Goal: Obtain resource: Download file/media

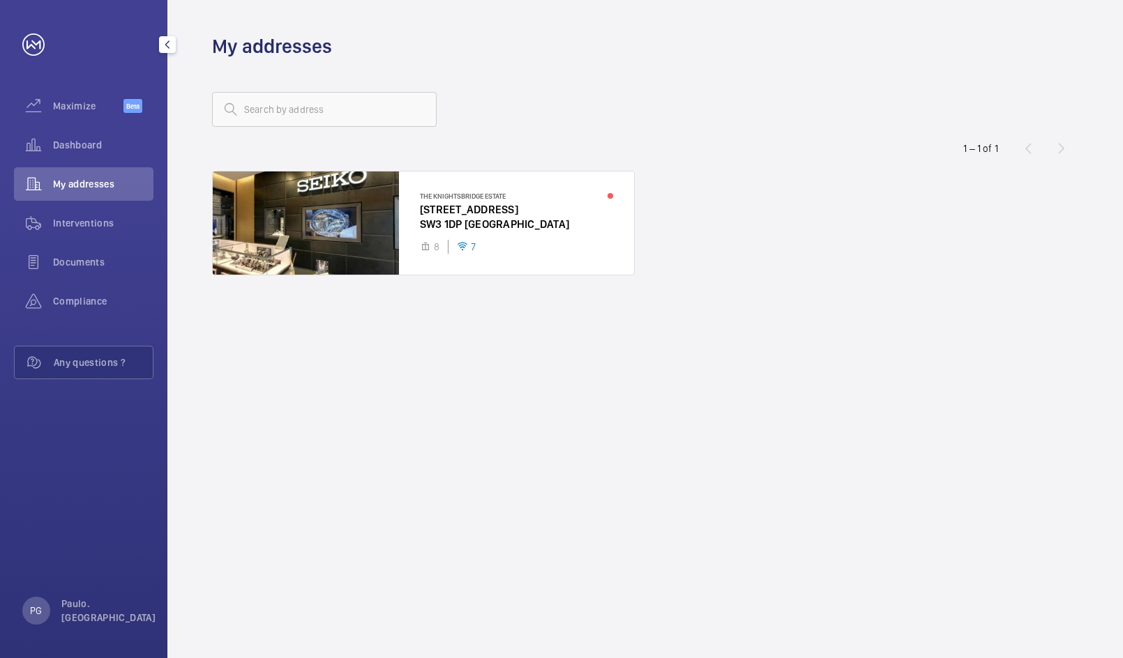
click at [69, 107] on span "Maximize" at bounding box center [88, 106] width 70 height 14
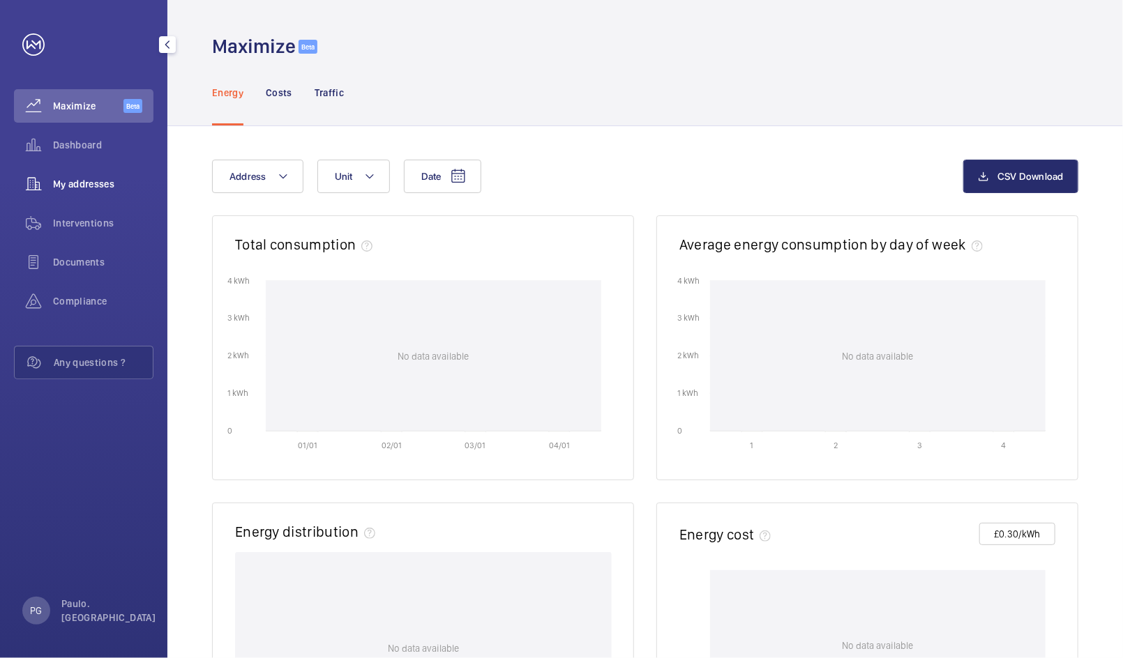
click at [91, 187] on span "My addresses" at bounding box center [103, 184] width 100 height 14
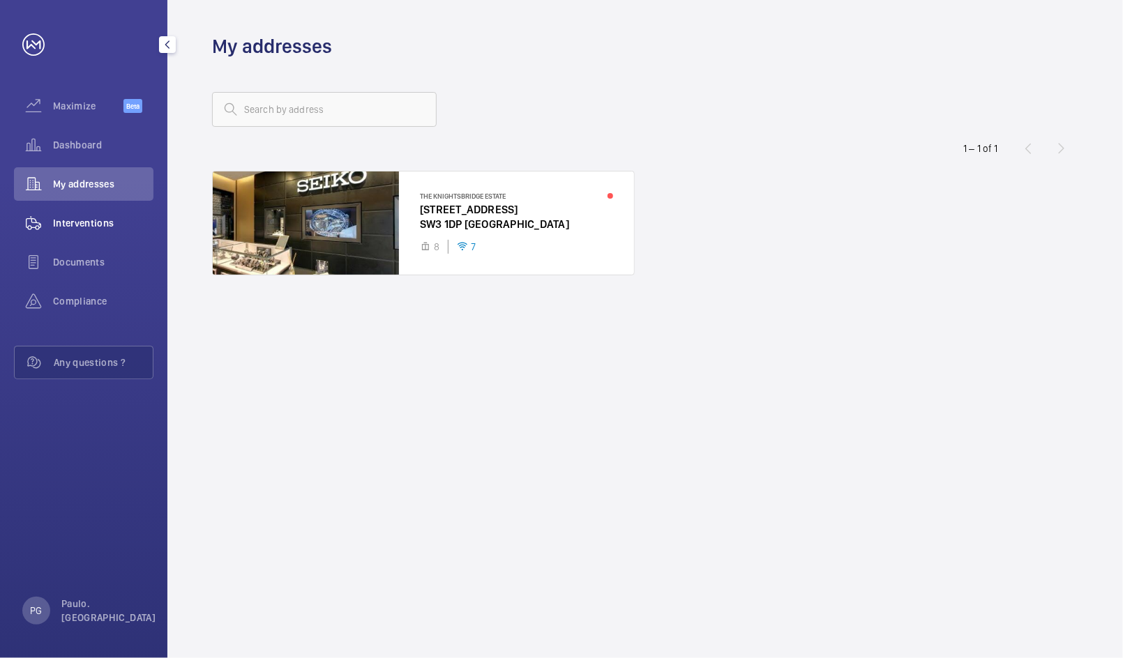
click at [89, 231] on div "Interventions" at bounding box center [83, 222] width 139 height 33
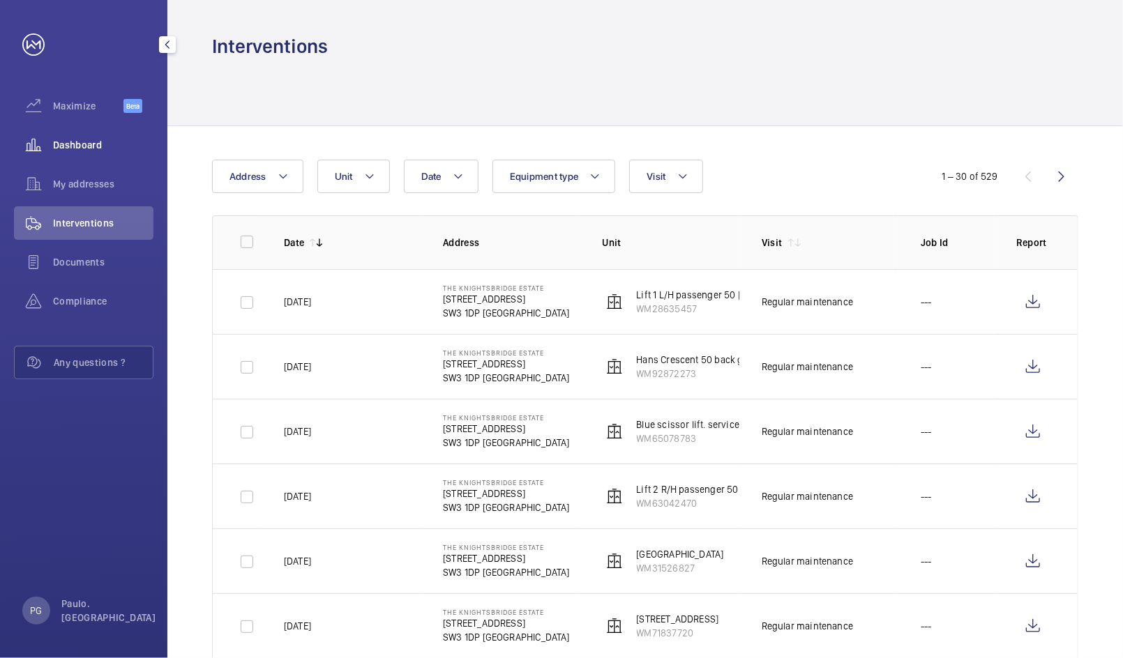
click at [73, 152] on div "Dashboard" at bounding box center [83, 144] width 139 height 33
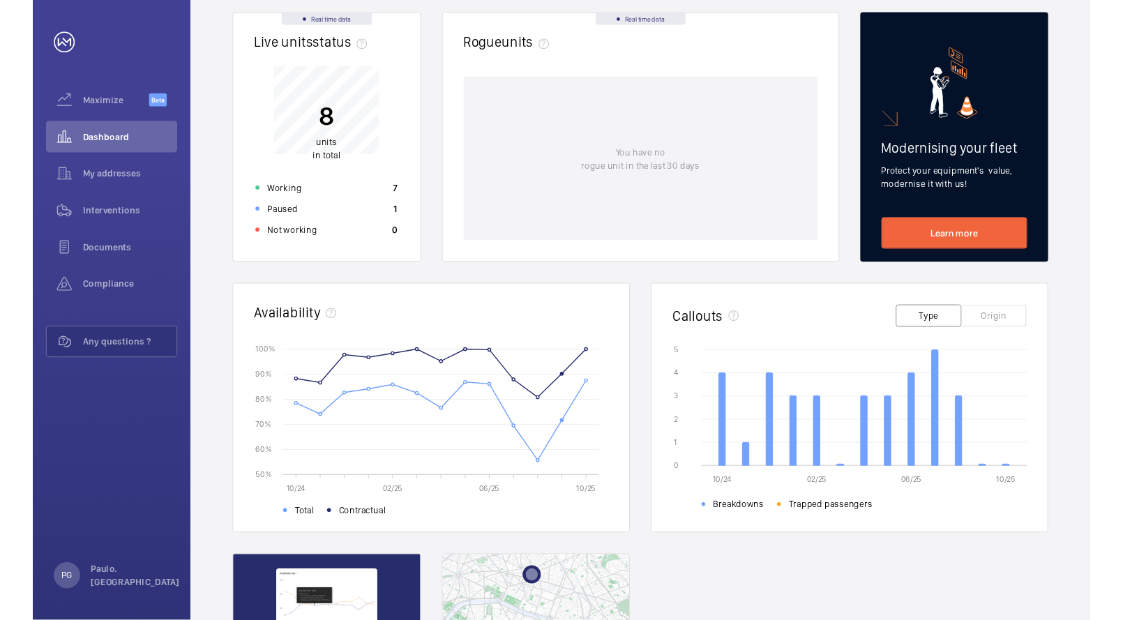
scroll to position [188, 0]
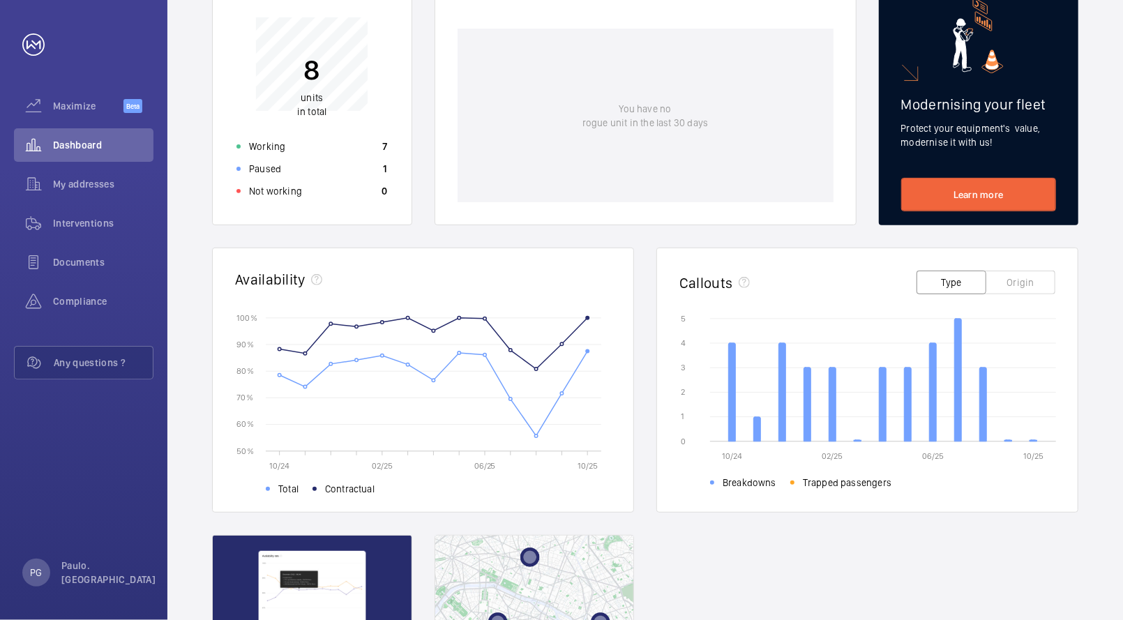
click at [1105, 248] on div "Date Address Unit CSV Download Real time data Live units status﻿ 8 units in tot…" at bounding box center [644, 352] width 955 height 962
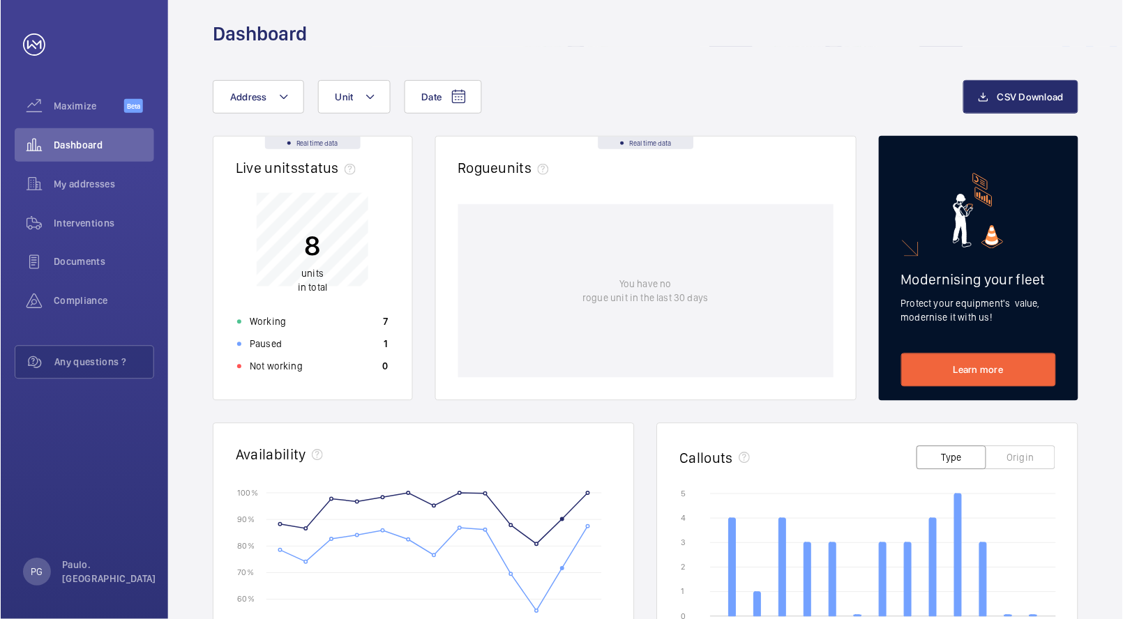
scroll to position [0, 0]
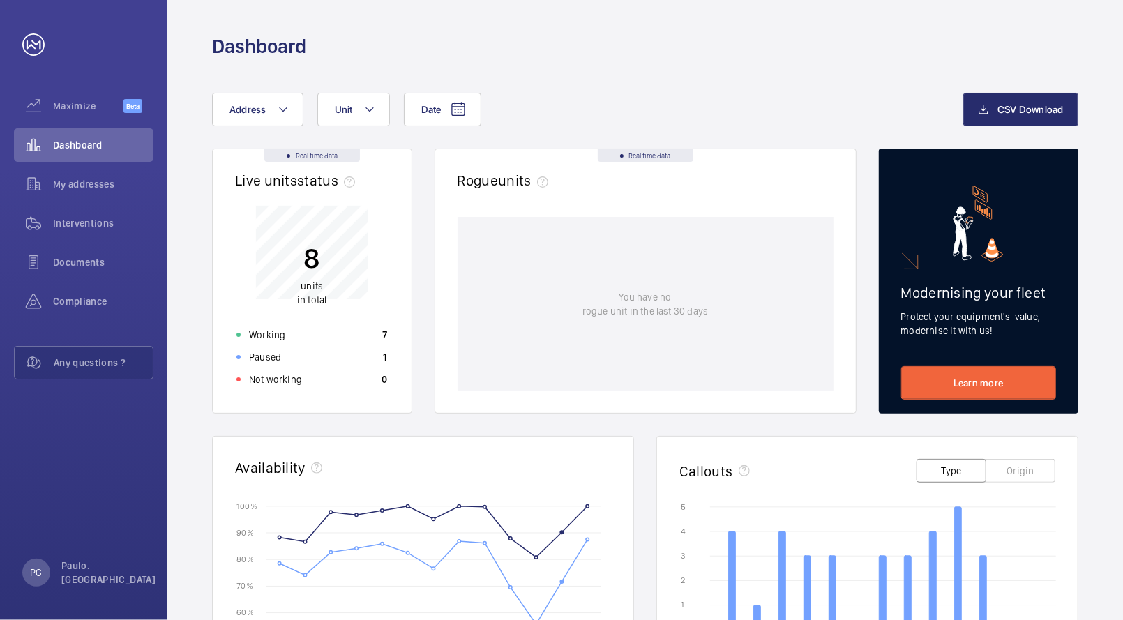
click at [315, 455] on wm-front-card-header "Availability" at bounding box center [423, 469] width 421 height 65
click at [375, 414] on div "Real time data Live units status﻿ 8 units in total Working 7 Paused 1 Not worki…" at bounding box center [645, 569] width 866 height 840
click at [280, 381] on p "Not working" at bounding box center [275, 379] width 53 height 14
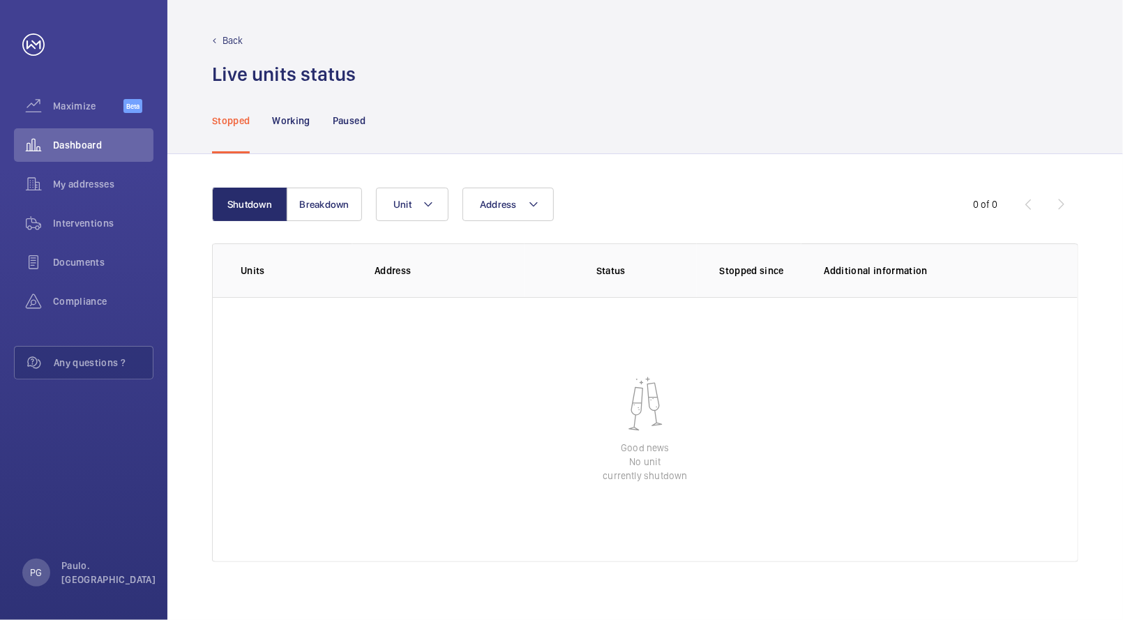
click at [222, 43] on p "Back" at bounding box center [232, 40] width 21 height 14
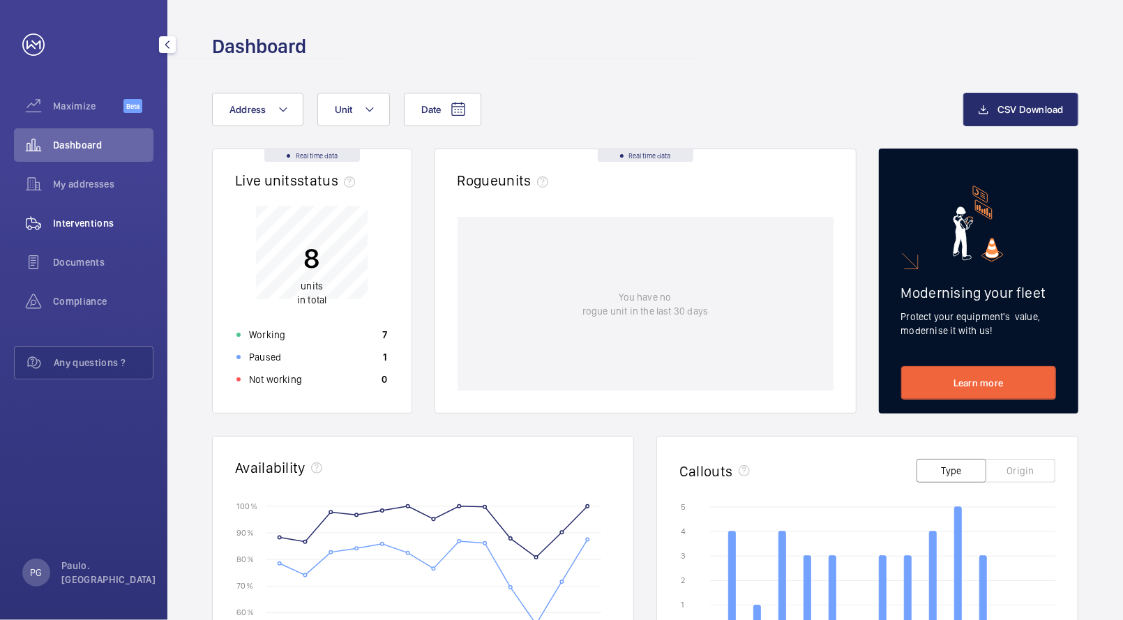
click at [94, 224] on span "Interventions" at bounding box center [103, 223] width 100 height 14
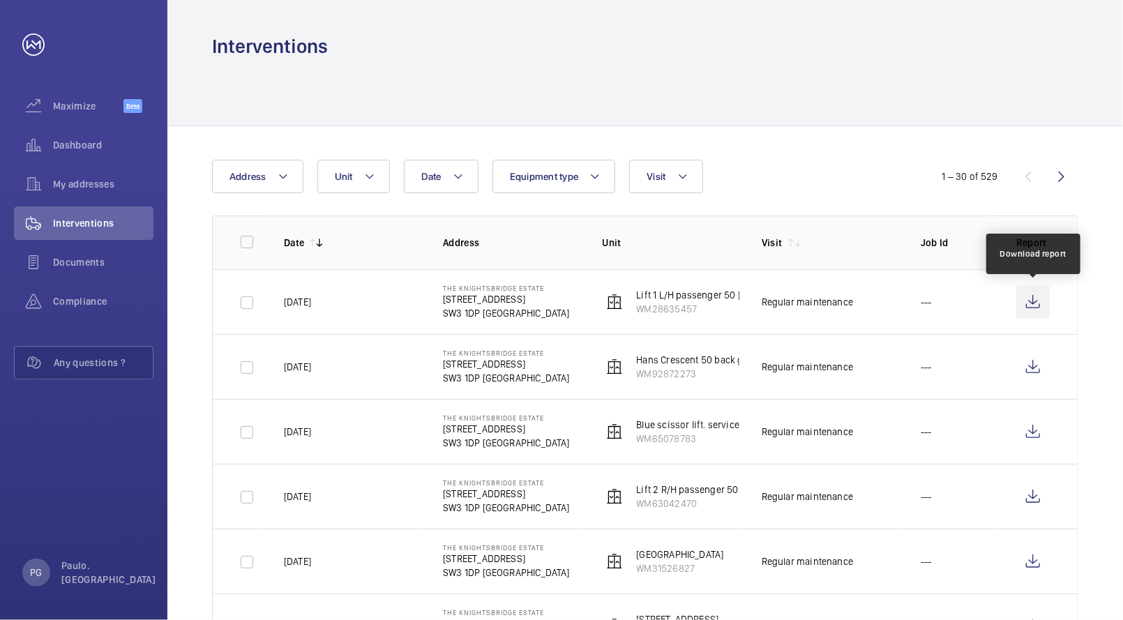
click at [1026, 306] on wm-front-icon-button at bounding box center [1032, 301] width 33 height 33
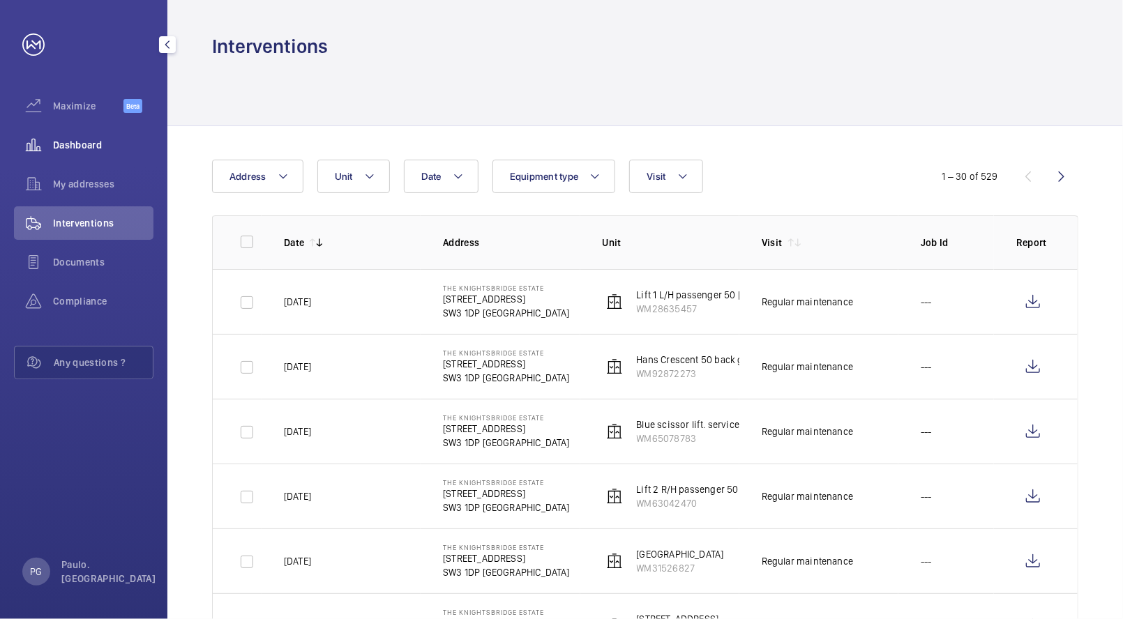
click at [86, 140] on span "Dashboard" at bounding box center [103, 145] width 100 height 14
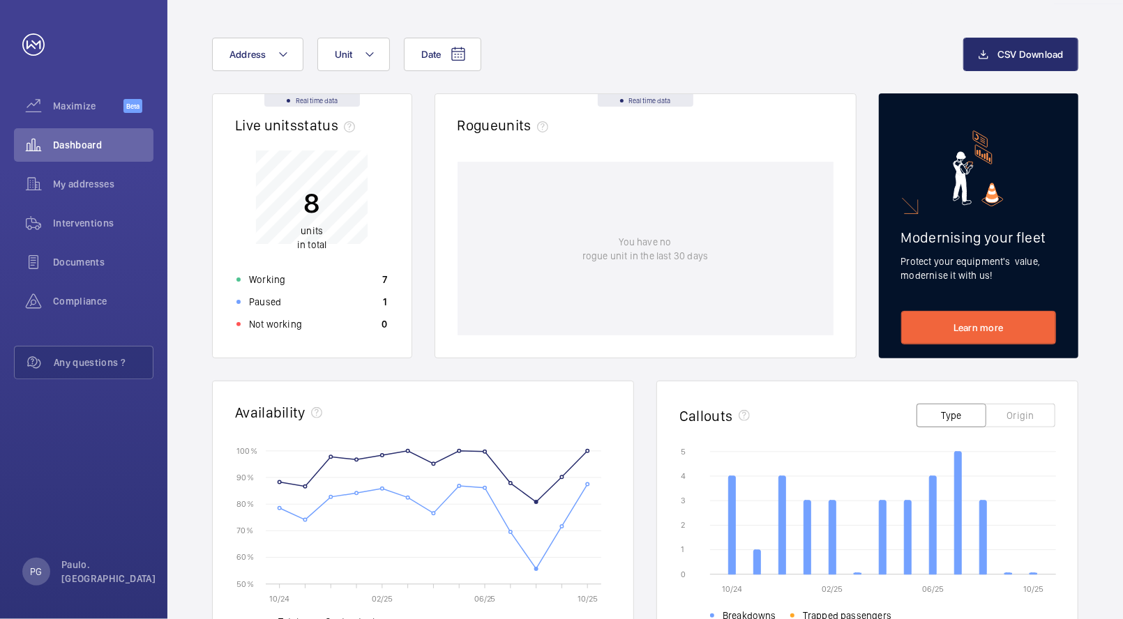
scroll to position [57, 0]
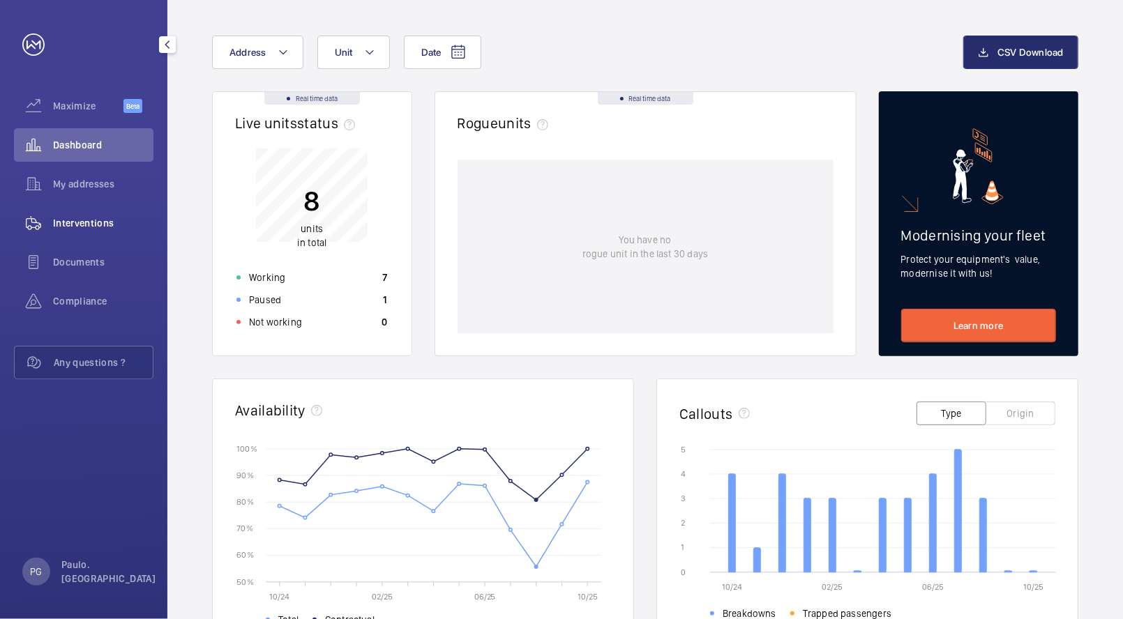
click at [77, 213] on div "Interventions" at bounding box center [83, 222] width 139 height 33
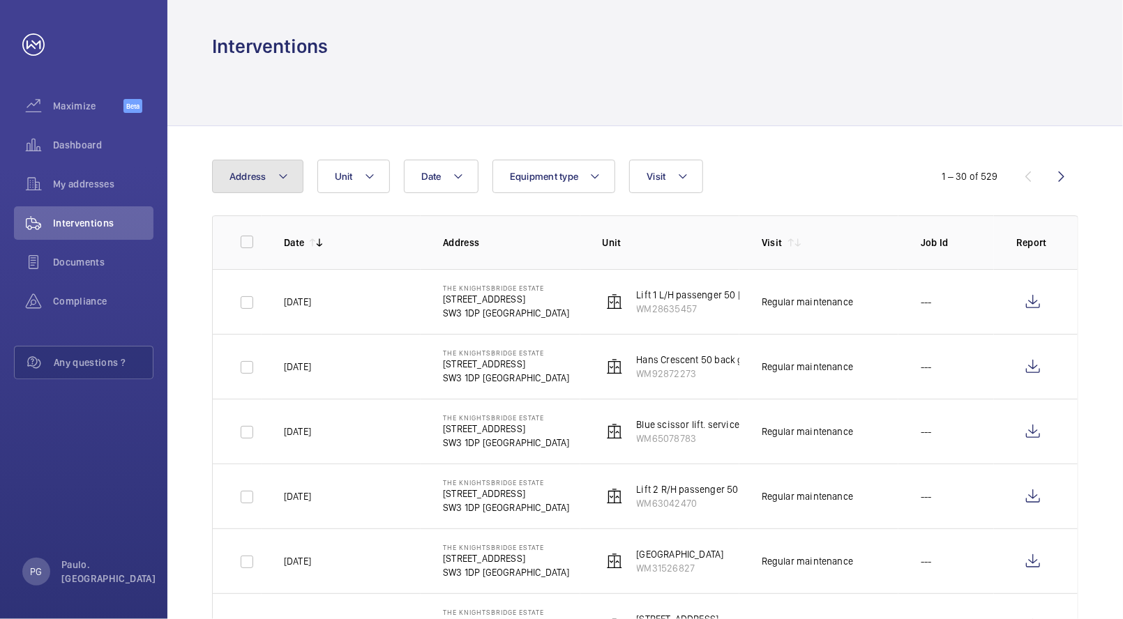
click at [255, 192] on button "Address" at bounding box center [257, 176] width 91 height 33
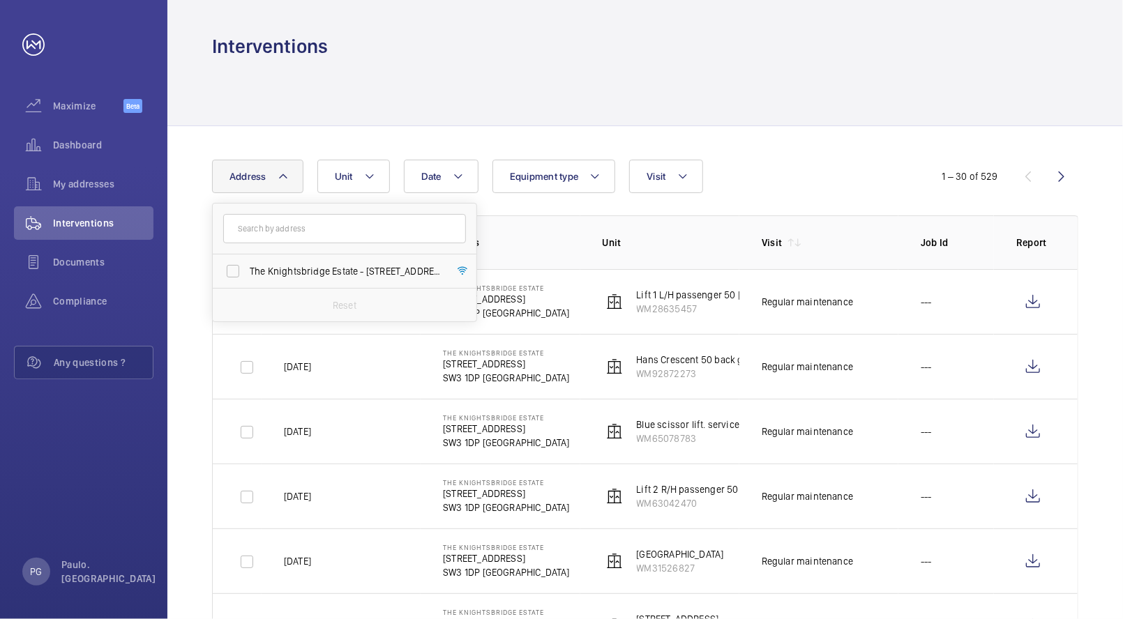
click at [664, 117] on div at bounding box center [645, 92] width 866 height 66
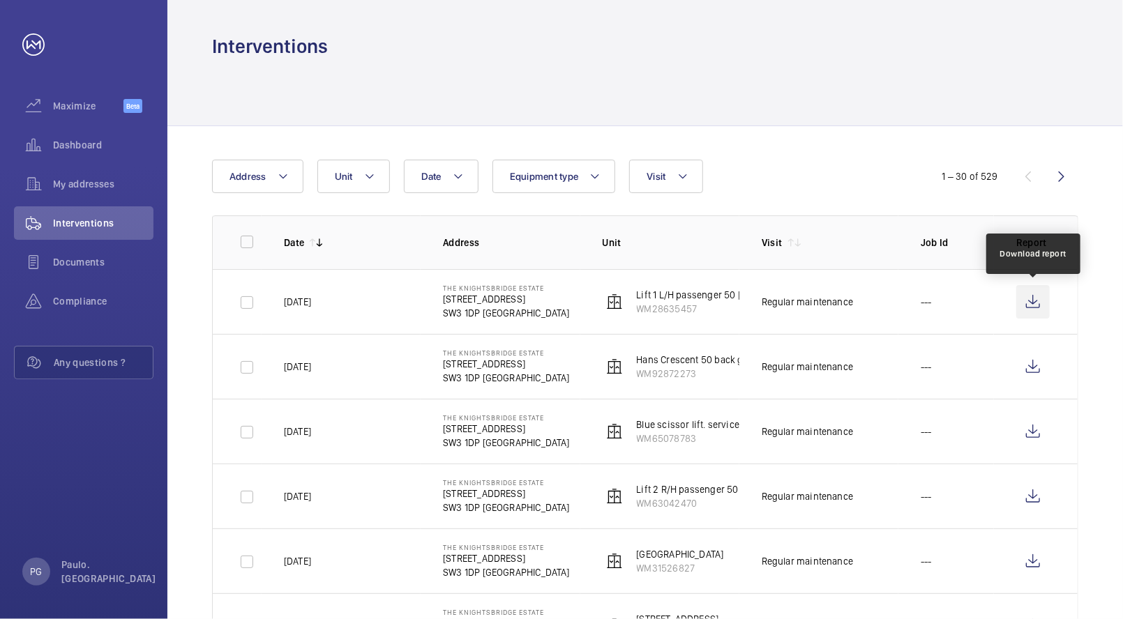
click at [1028, 301] on wm-front-icon-button at bounding box center [1032, 301] width 33 height 33
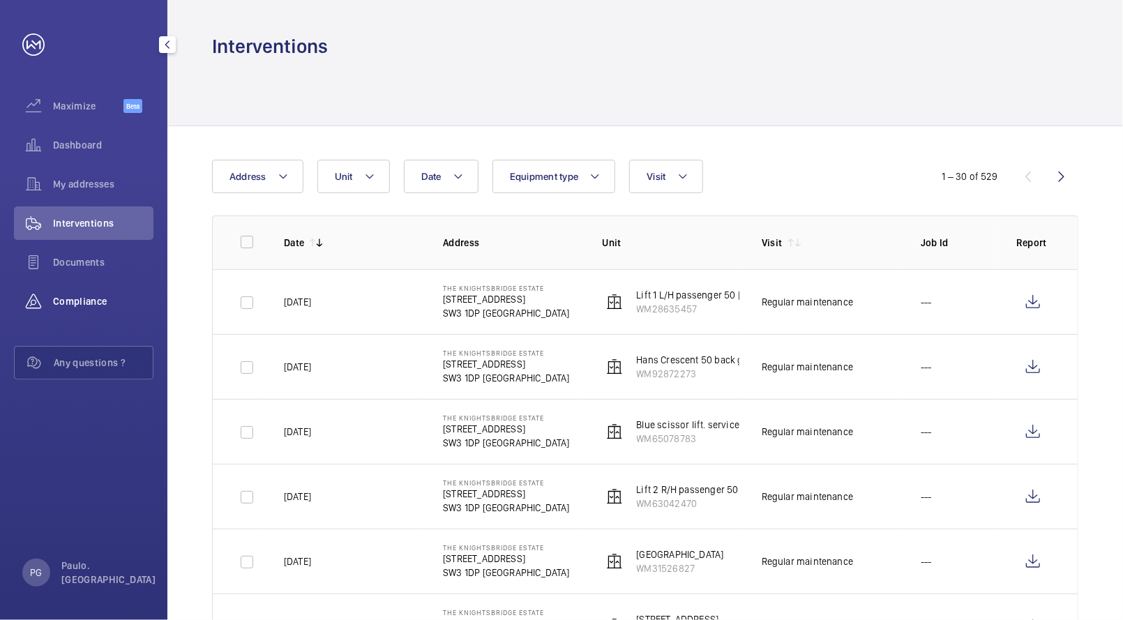
click at [68, 294] on div "Compliance" at bounding box center [83, 301] width 139 height 33
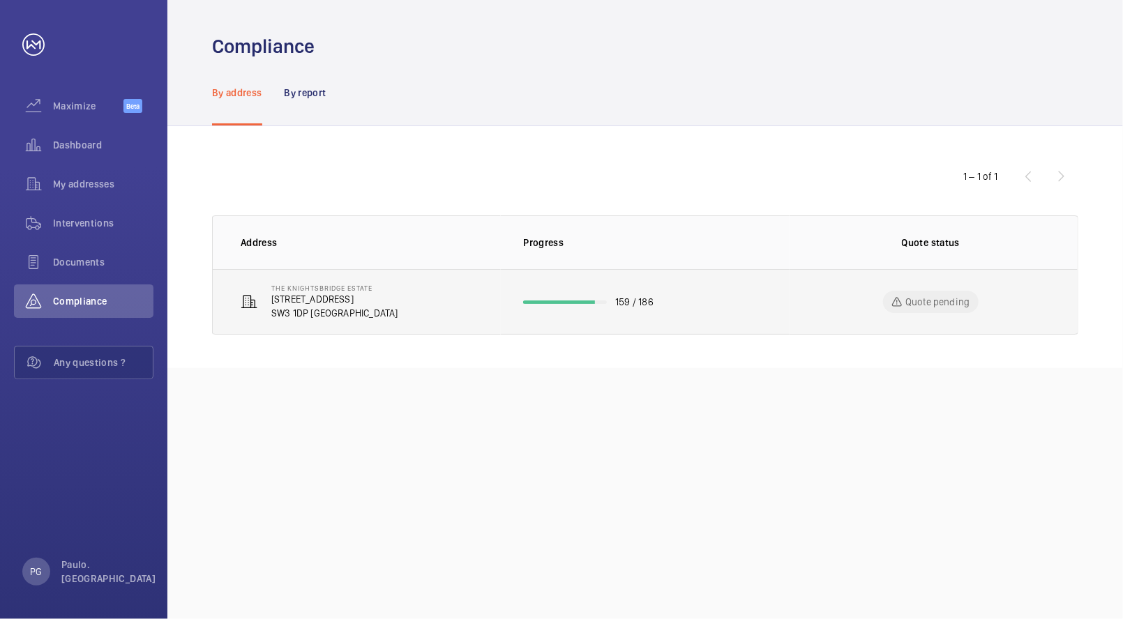
click at [357, 303] on p "[STREET_ADDRESS]" at bounding box center [334, 299] width 127 height 14
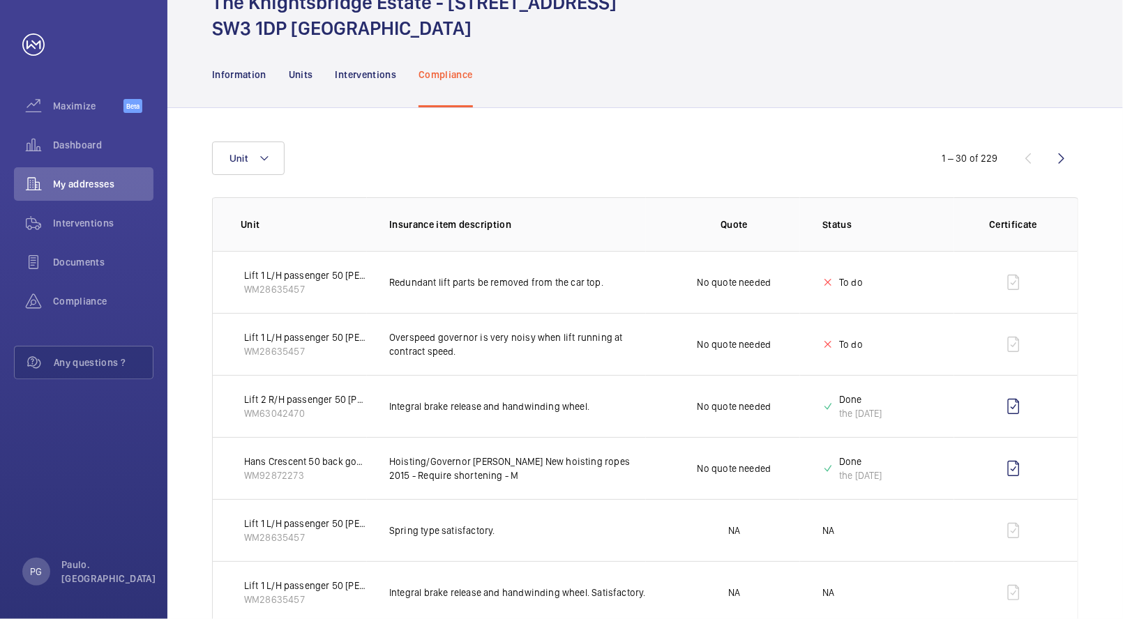
scroll to position [73, 0]
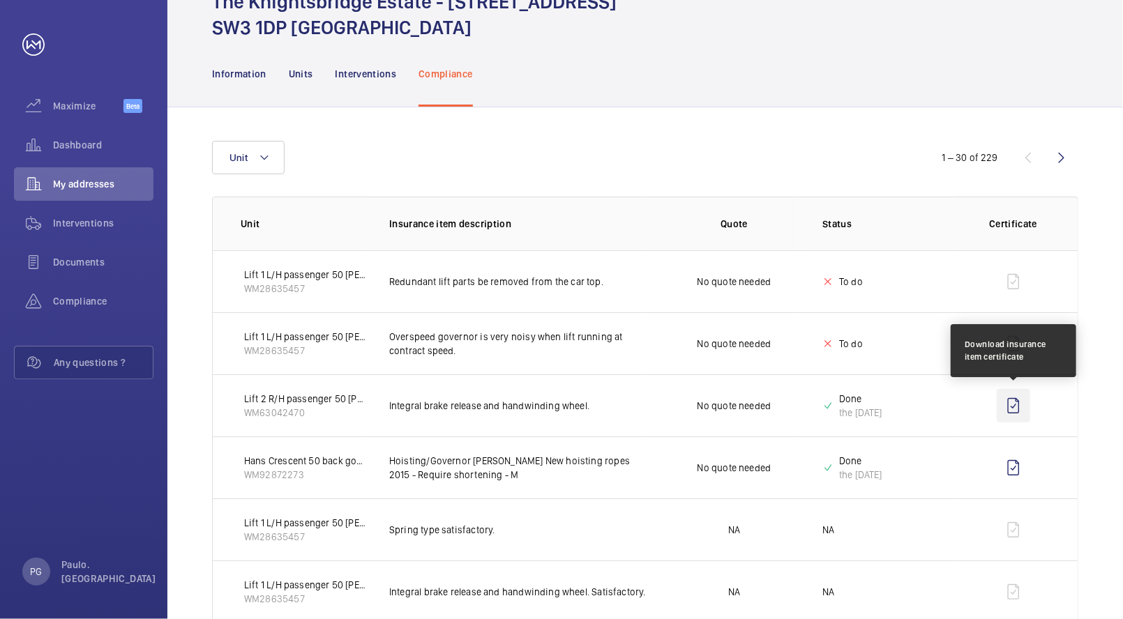
click at [1015, 404] on wm-front-icon-button at bounding box center [1013, 405] width 33 height 33
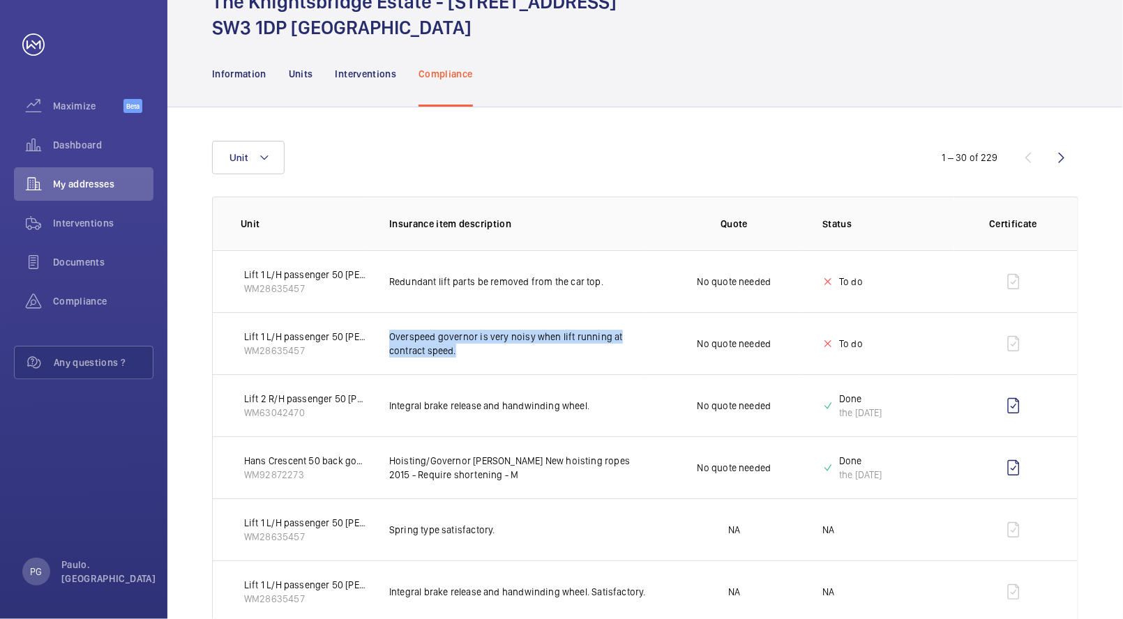
drag, startPoint x: 386, startPoint y: 335, endPoint x: 611, endPoint y: 360, distance: 226.0
click at [611, 360] on td "Overspeed governor is very noisy when lift running at contract speed." at bounding box center [506, 343] width 279 height 62
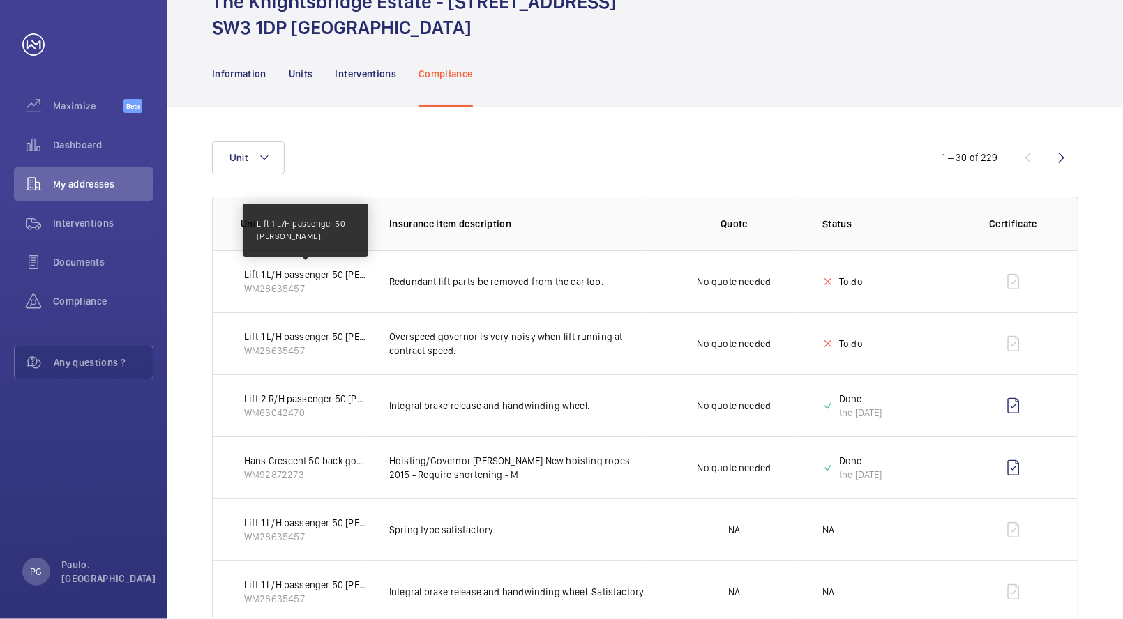
click at [314, 277] on p "Lift 1 L/H passenger 50 [PERSON_NAME]." at bounding box center [305, 275] width 123 height 14
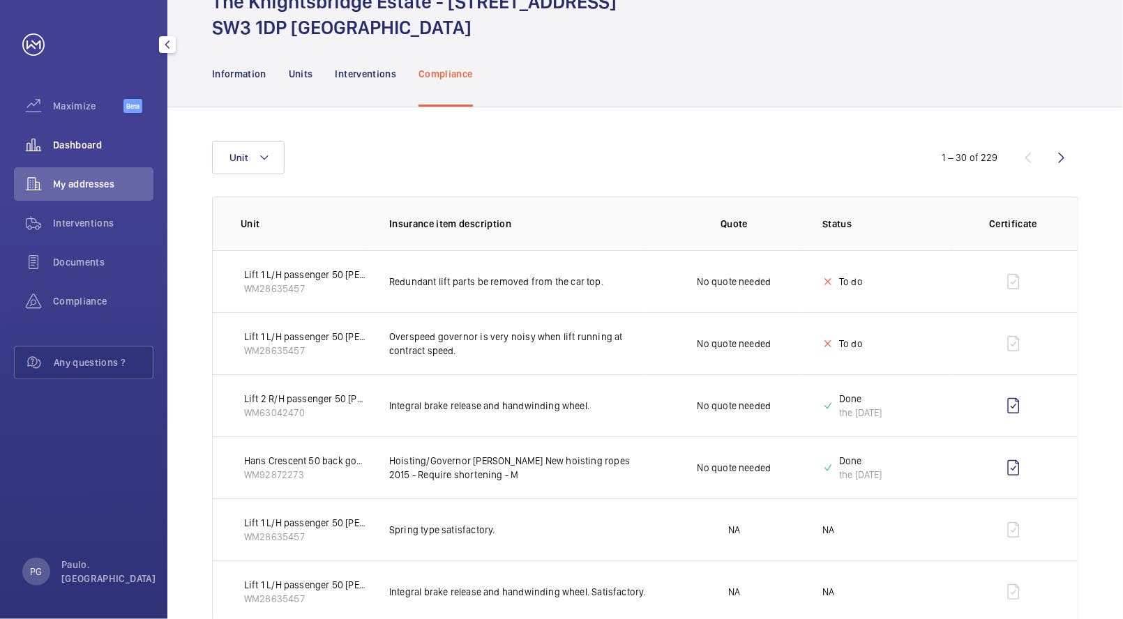
click at [57, 145] on span "Dashboard" at bounding box center [103, 145] width 100 height 14
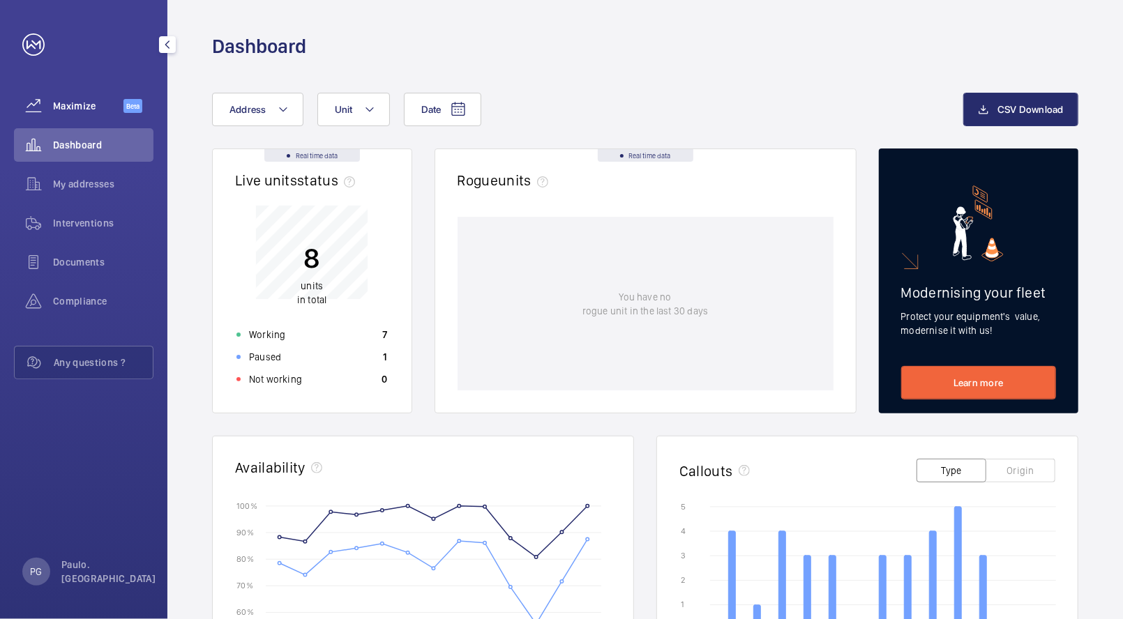
click at [71, 113] on div "Maximize Beta" at bounding box center [83, 105] width 139 height 33
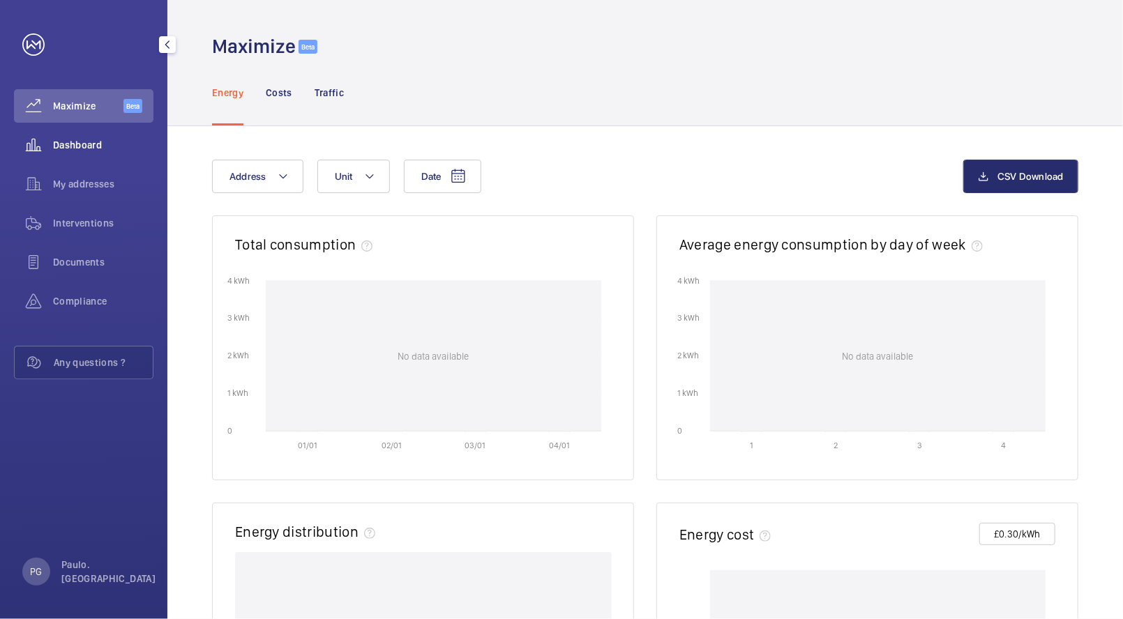
click at [65, 137] on div "Dashboard" at bounding box center [83, 144] width 139 height 33
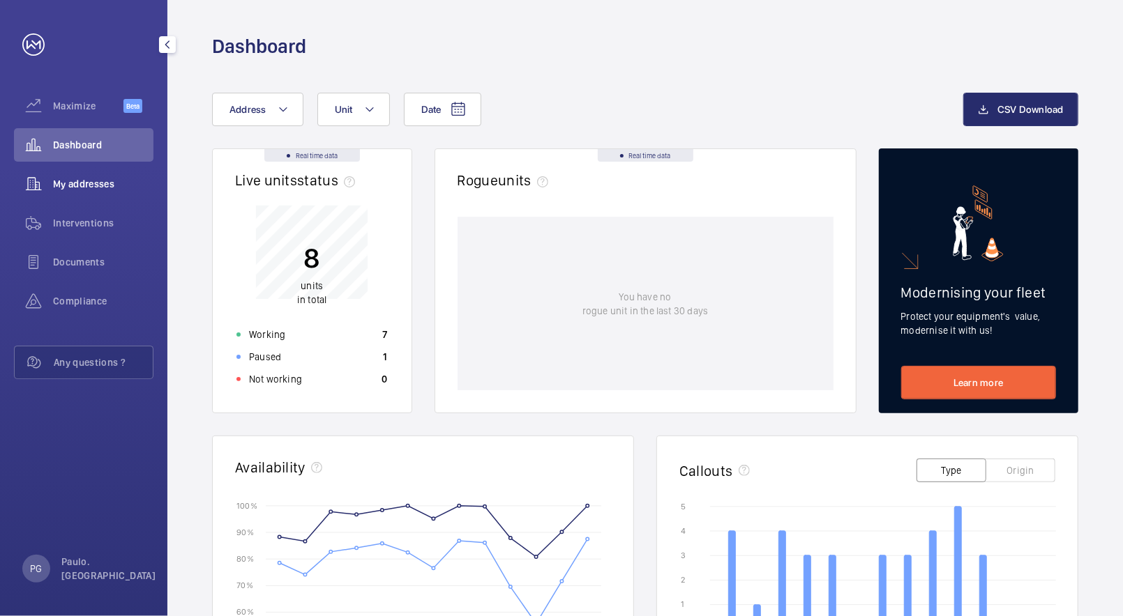
click at [64, 187] on span "My addresses" at bounding box center [103, 184] width 100 height 14
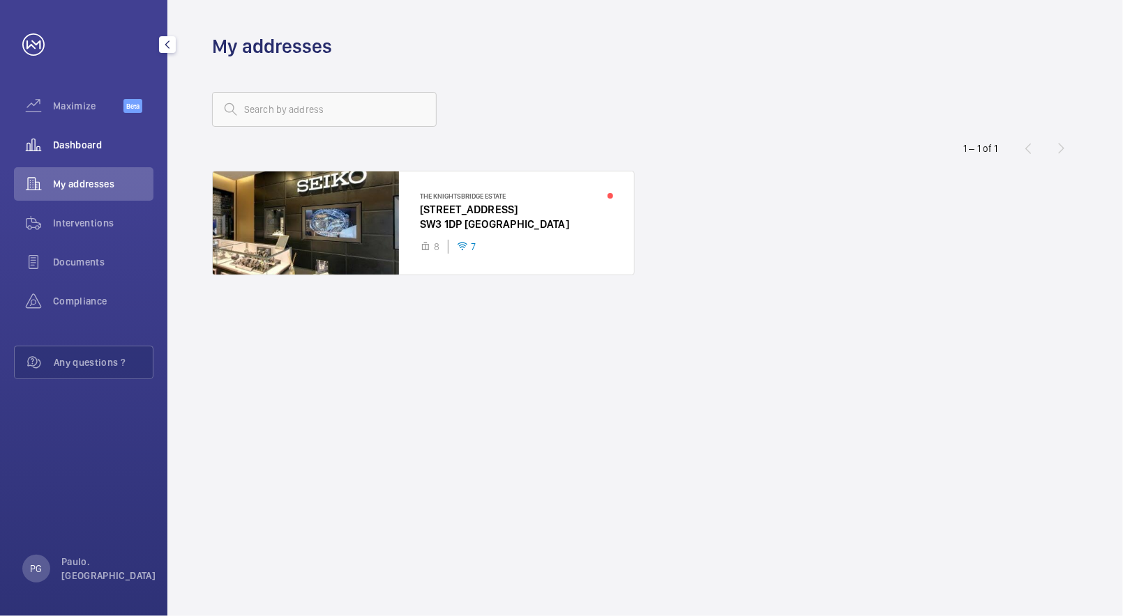
click at [65, 136] on div "Dashboard" at bounding box center [83, 144] width 139 height 33
click at [71, 144] on span "Dashboard" at bounding box center [103, 145] width 100 height 14
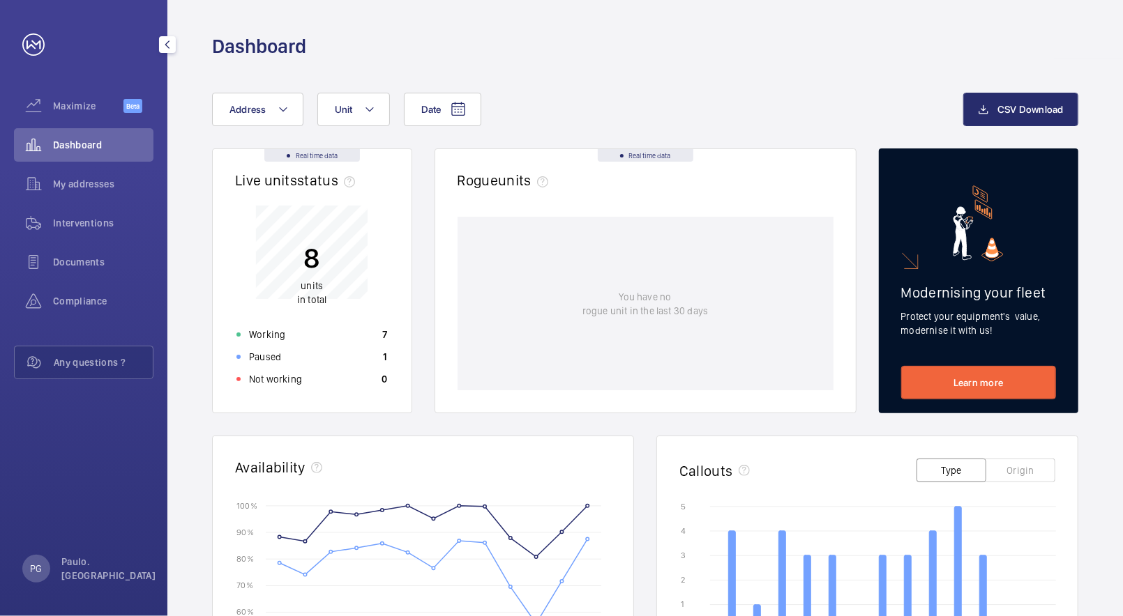
click at [80, 156] on div "Dashboard" at bounding box center [83, 144] width 139 height 33
